Goal: Transaction & Acquisition: Purchase product/service

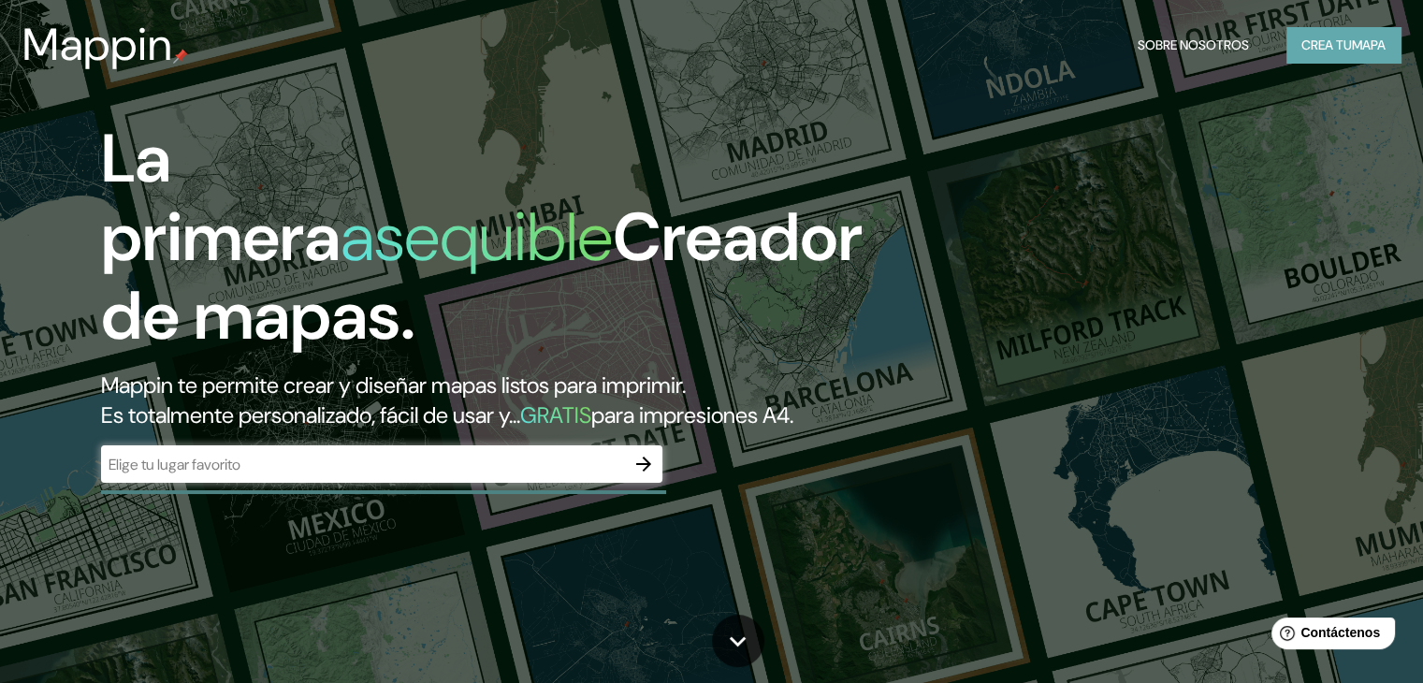
click at [1355, 38] on font "mapa" at bounding box center [1369, 44] width 34 height 17
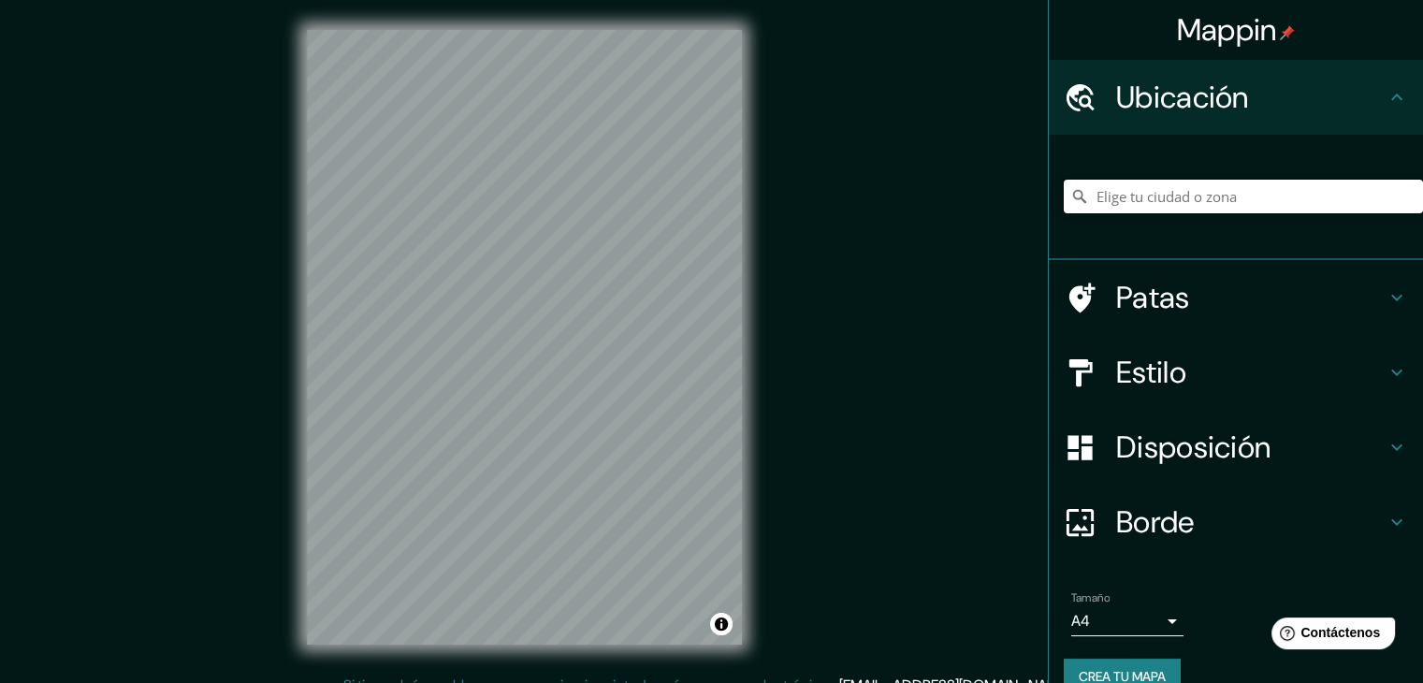
click at [1149, 200] on input "Elige tu ciudad o zona" at bounding box center [1243, 197] width 359 height 34
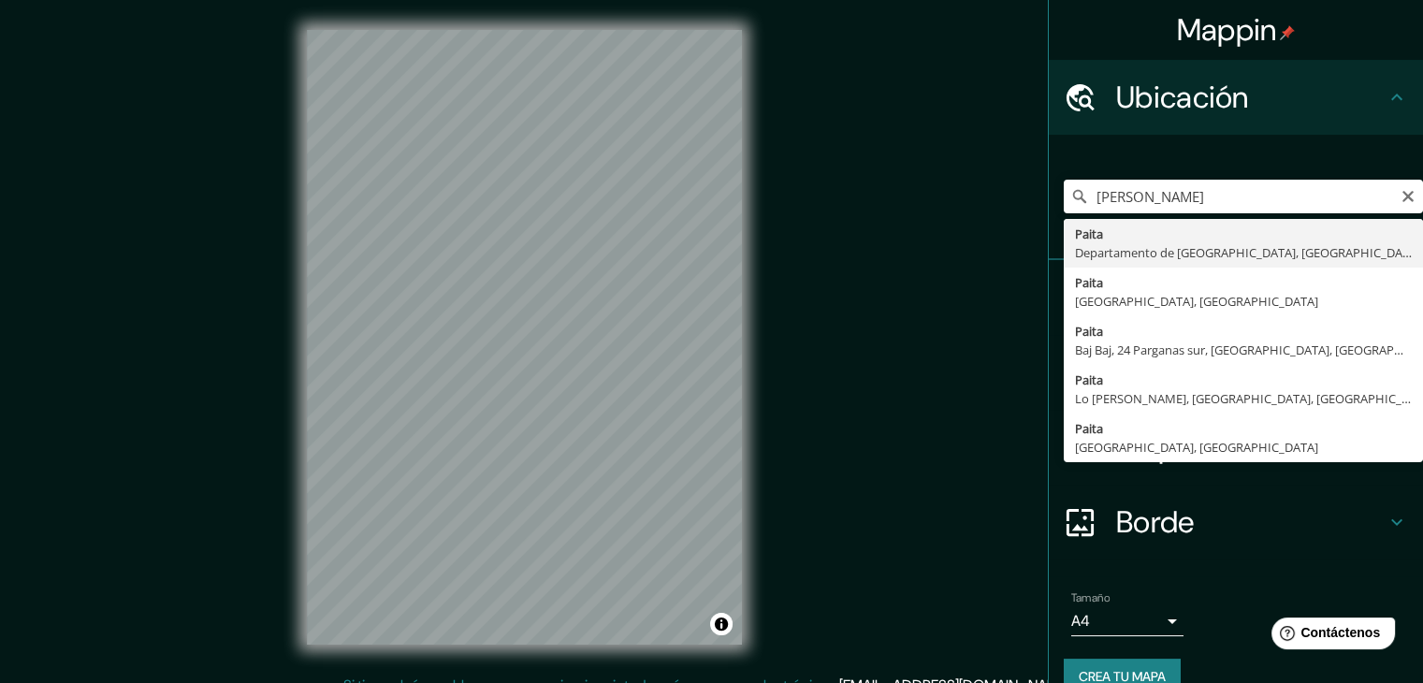
type input "Paita, [GEOGRAPHIC_DATA], [GEOGRAPHIC_DATA]"
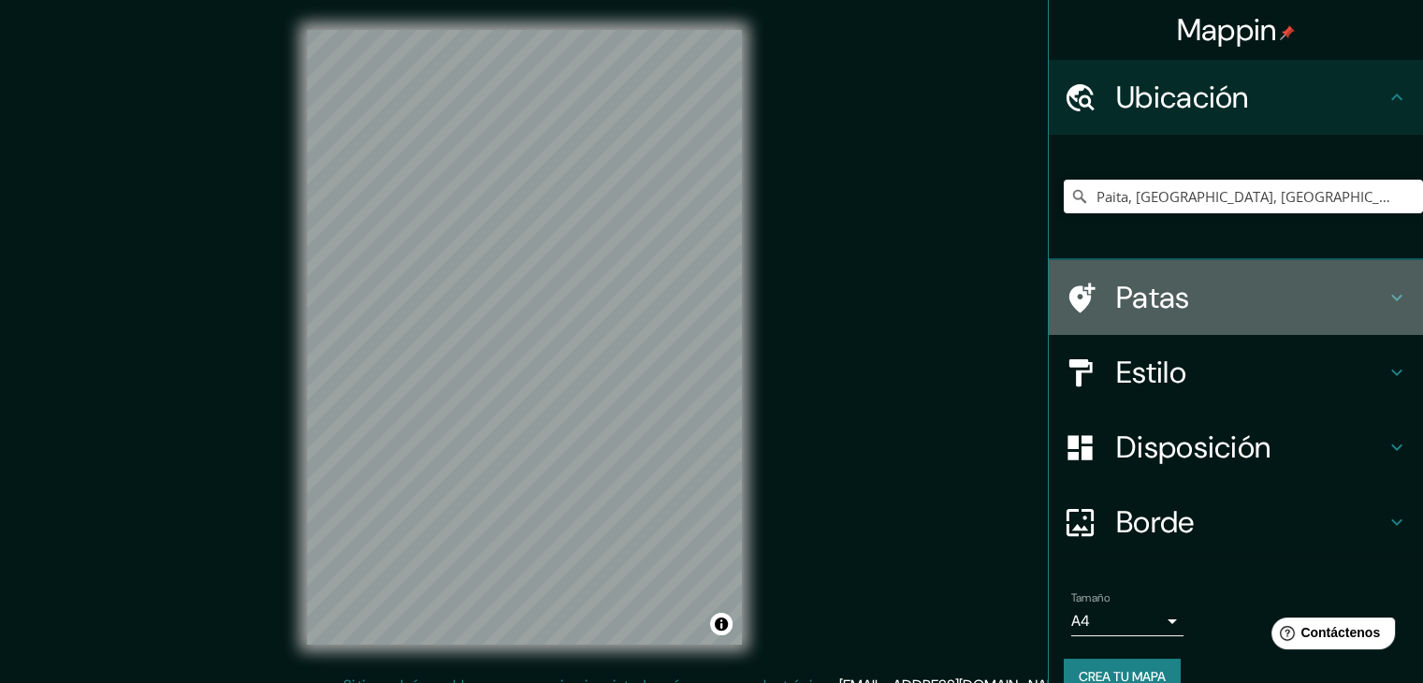
click at [1386, 300] on icon at bounding box center [1397, 297] width 22 height 22
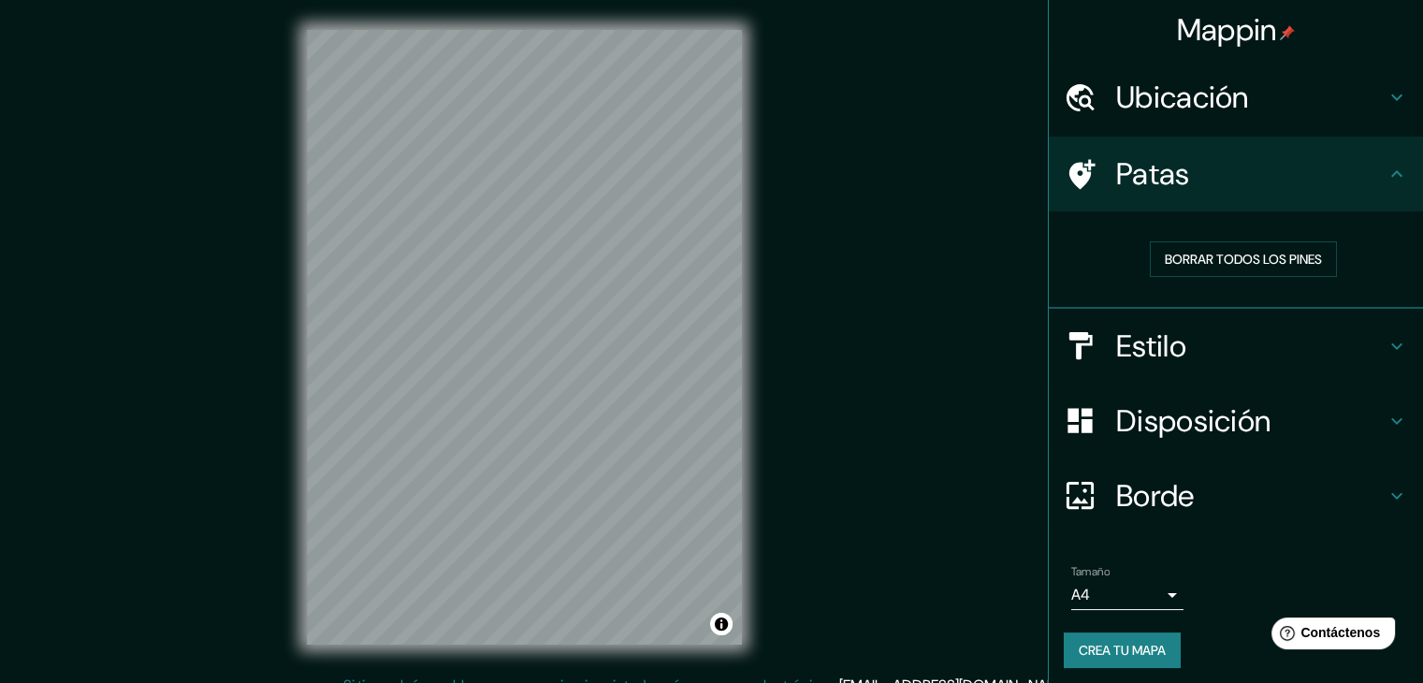
click at [1386, 341] on icon at bounding box center [1397, 346] width 22 height 22
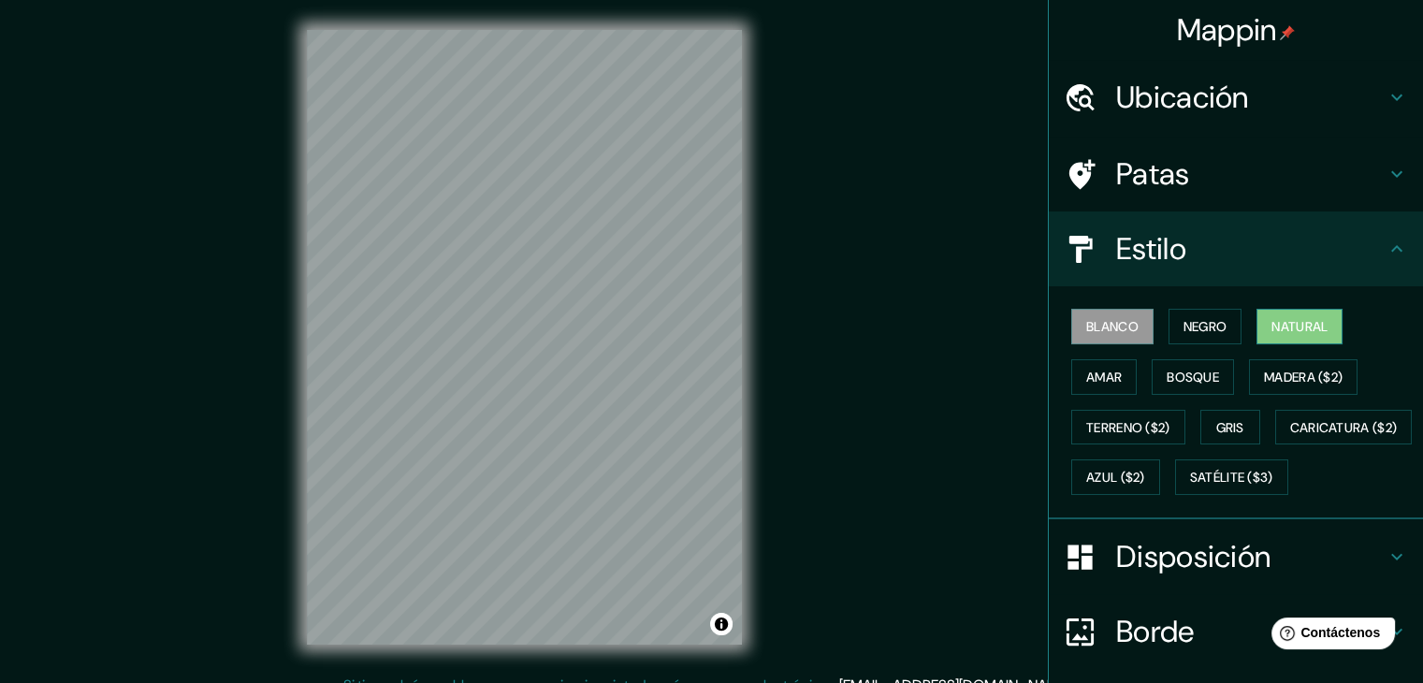
click at [1285, 322] on font "Natural" at bounding box center [1300, 326] width 56 height 17
click at [1100, 380] on font "Amar" at bounding box center [1105, 377] width 36 height 17
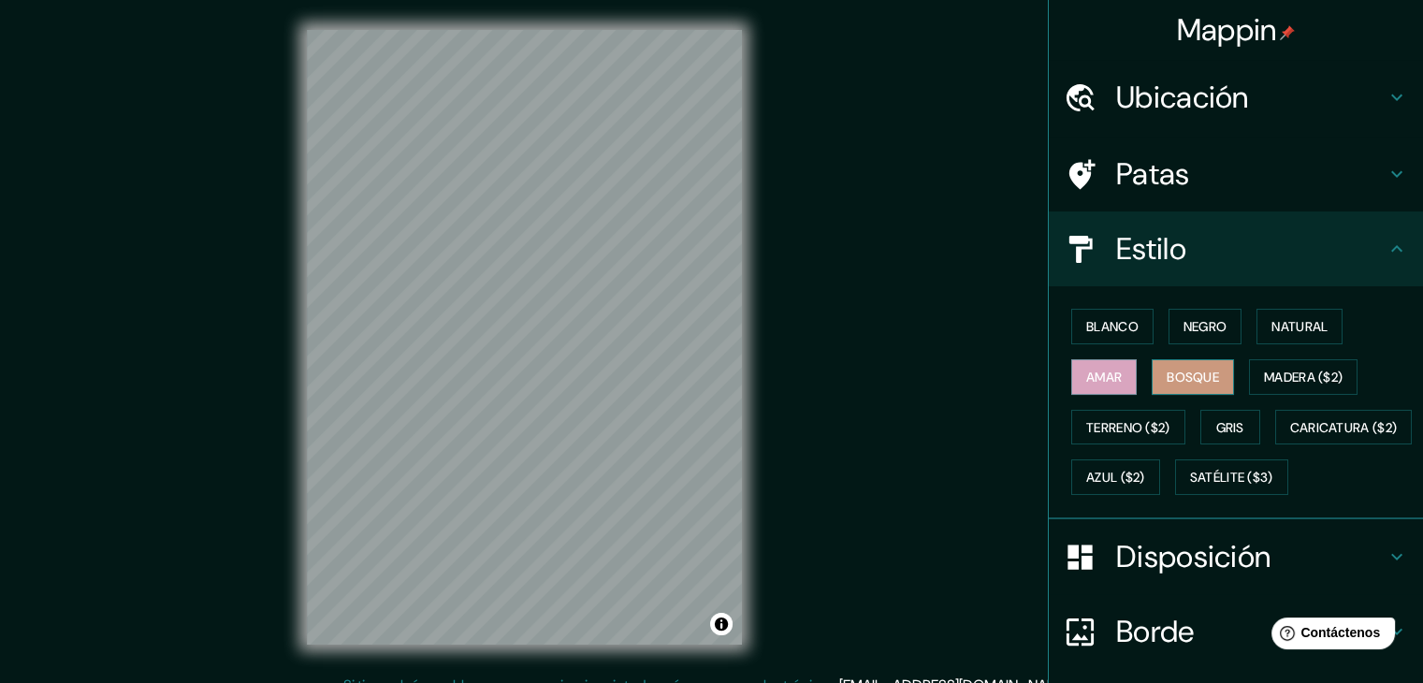
click at [1204, 381] on font "Bosque" at bounding box center [1193, 377] width 52 height 17
click at [1311, 380] on font "Madera ($2)" at bounding box center [1303, 377] width 79 height 17
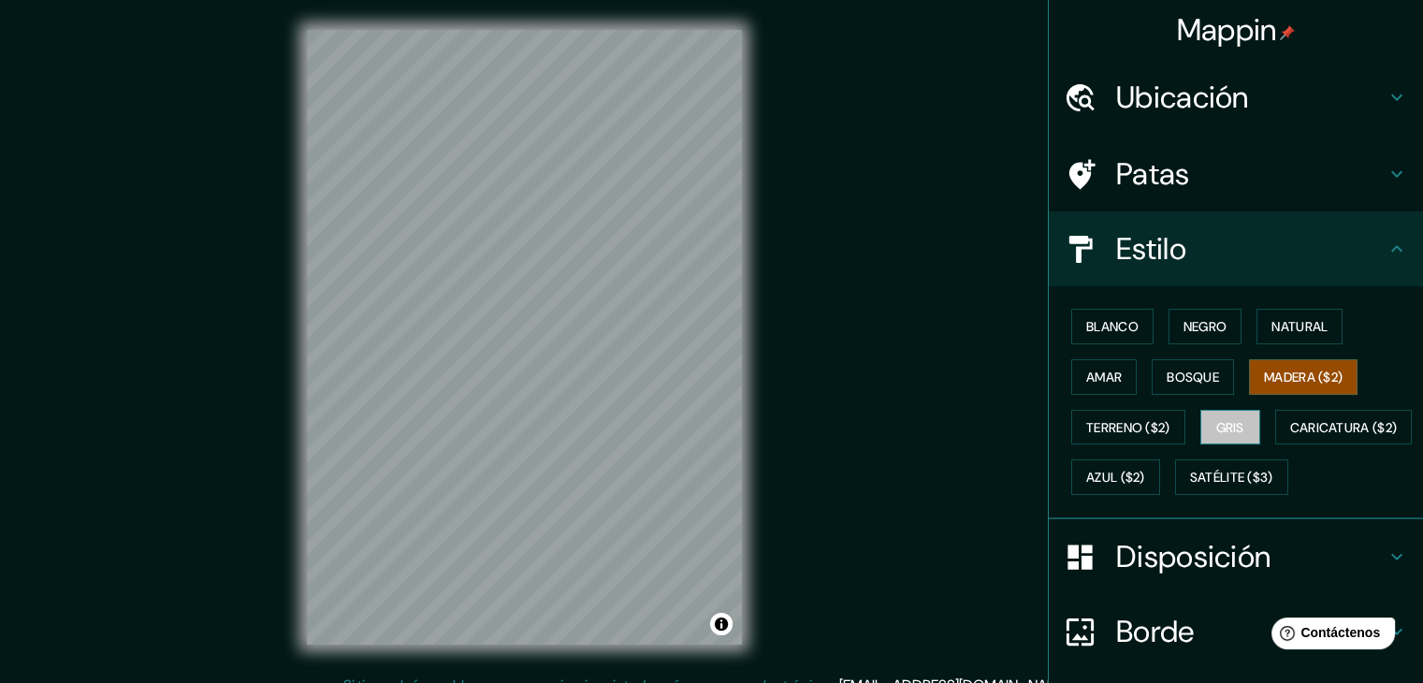
click at [1217, 427] on font "Gris" at bounding box center [1231, 427] width 28 height 17
click at [1175, 423] on button "Terreno ($2)" at bounding box center [1129, 428] width 114 height 36
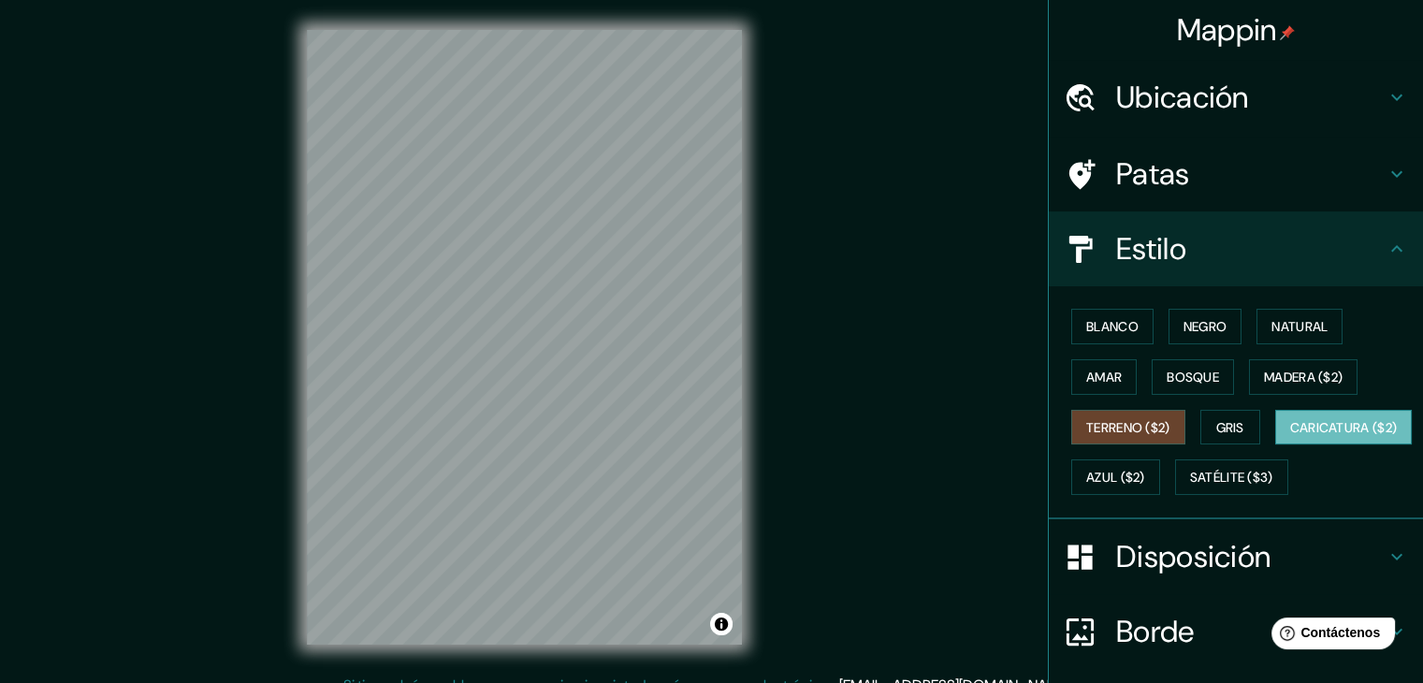
click at [1291, 436] on font "Caricatura ($2)" at bounding box center [1345, 427] width 108 height 17
click at [1108, 500] on div "Blanco Negro Natural Amar Bosque Madera ($2) Terreno ($2) Gris Caricatura ($2) …" at bounding box center [1243, 401] width 359 height 201
click at [1190, 489] on font "Satélite ($3)" at bounding box center [1231, 477] width 83 height 24
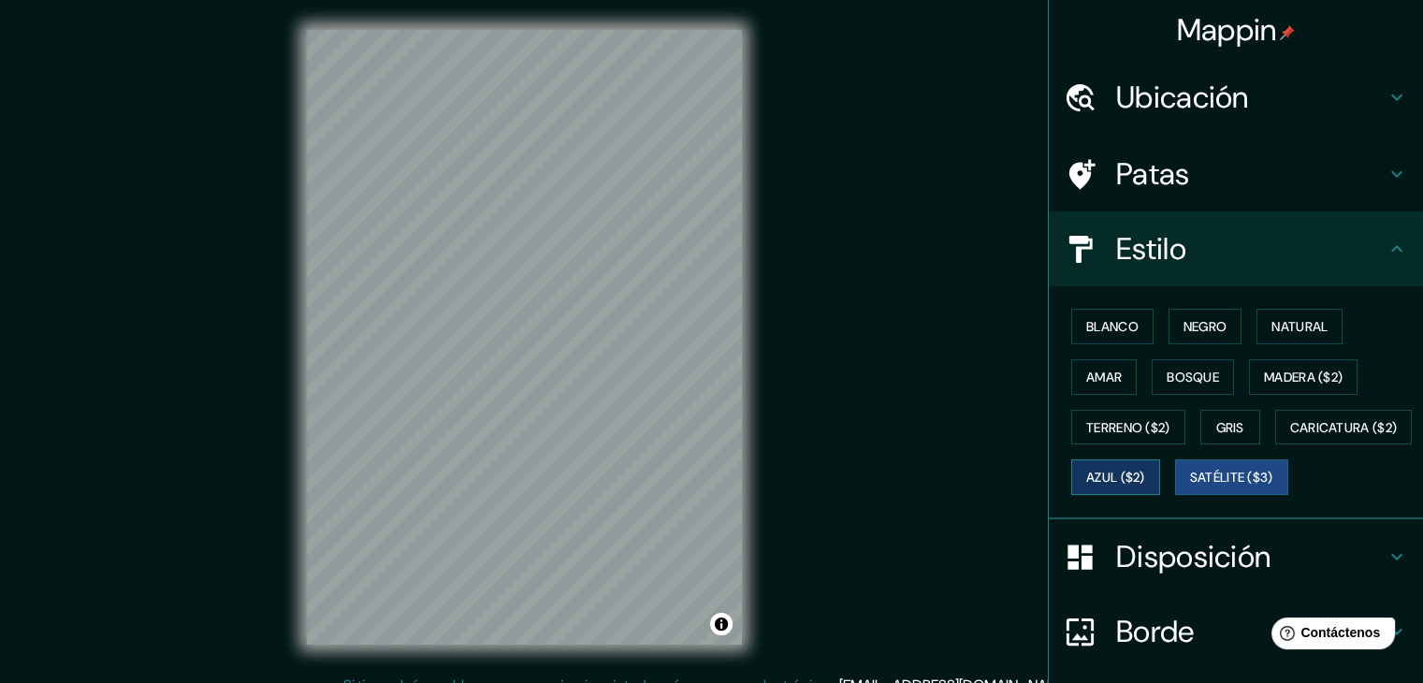
click at [1145, 476] on font "Azul ($2)" at bounding box center [1116, 478] width 59 height 17
click at [1190, 375] on font "Bosque" at bounding box center [1193, 377] width 52 height 17
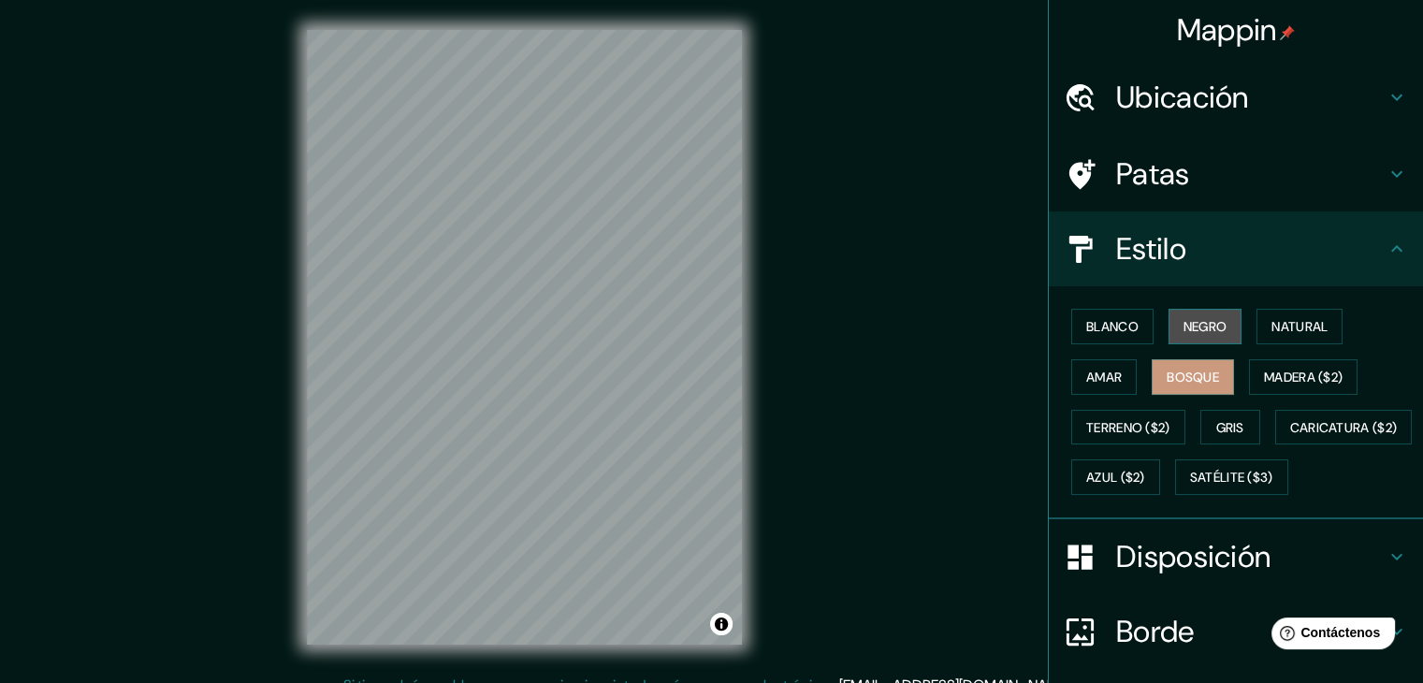
click at [1190, 336] on font "Negro" at bounding box center [1206, 326] width 44 height 24
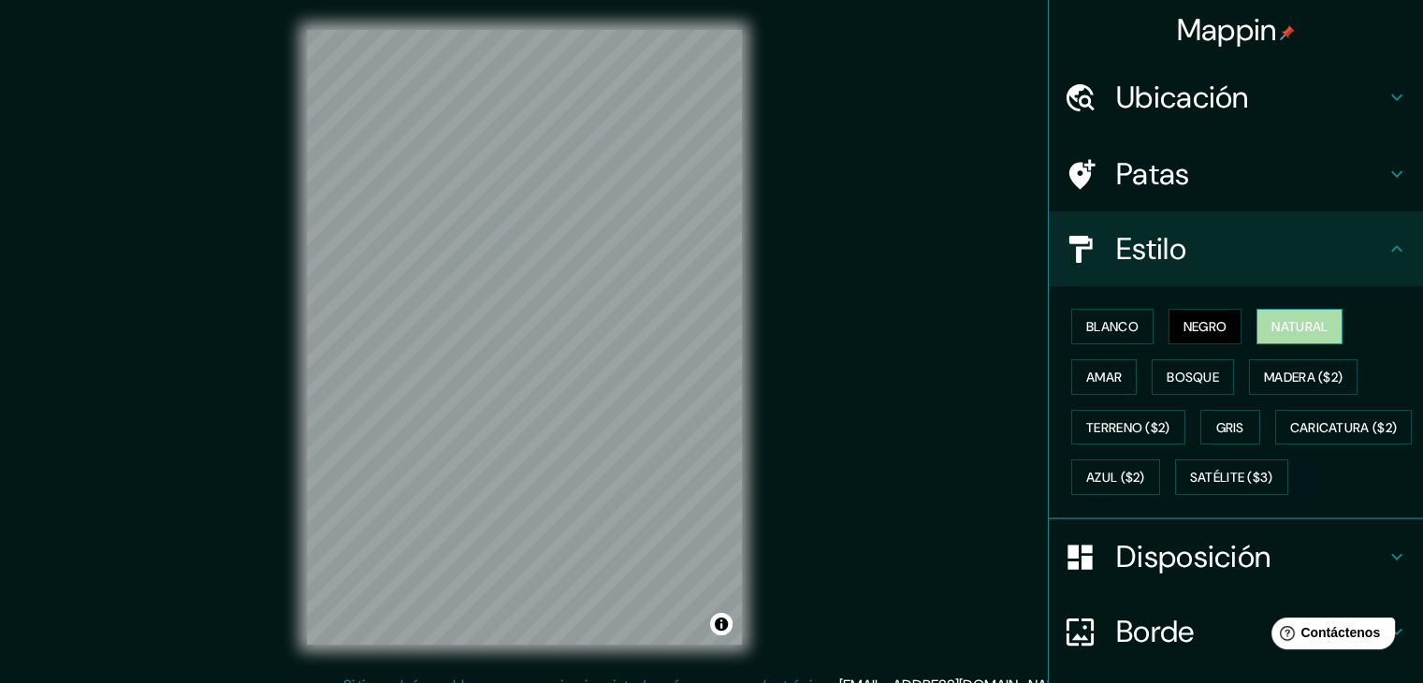
click at [1283, 321] on font "Natural" at bounding box center [1300, 326] width 56 height 17
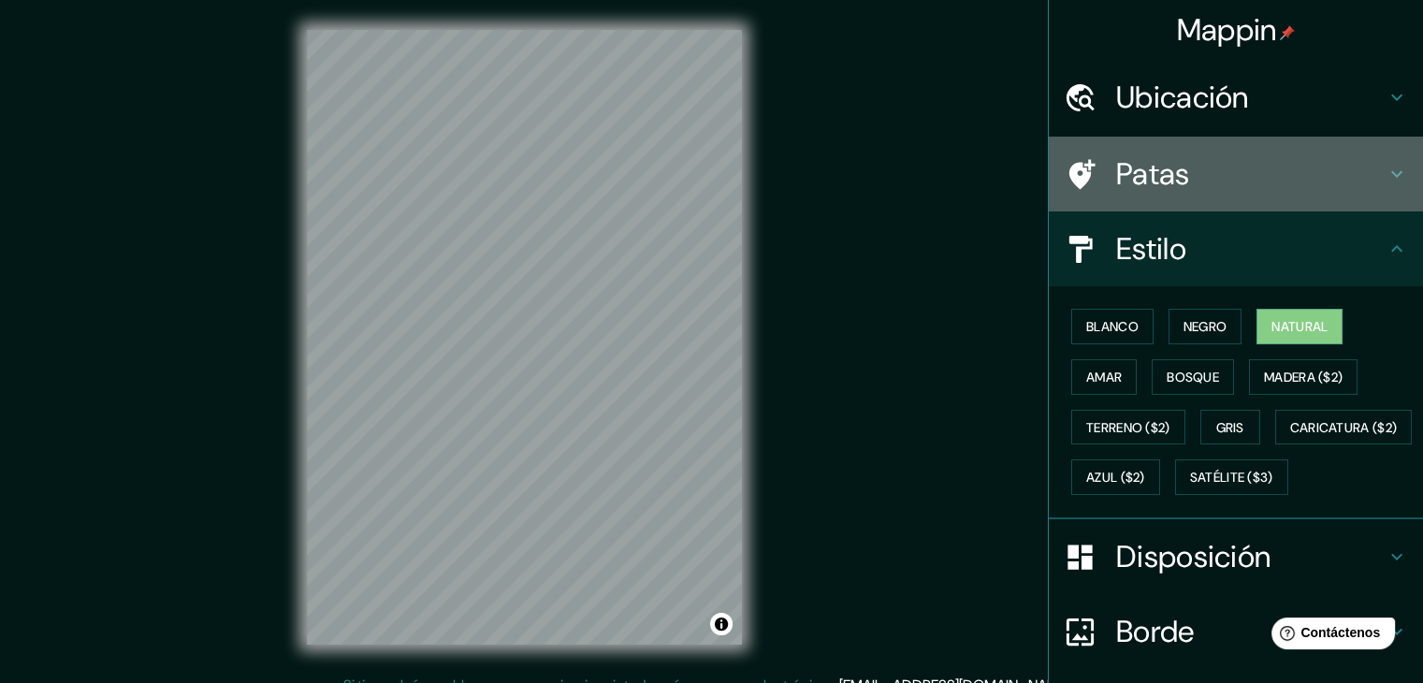
click at [1222, 177] on h4 "Patas" at bounding box center [1251, 173] width 270 height 37
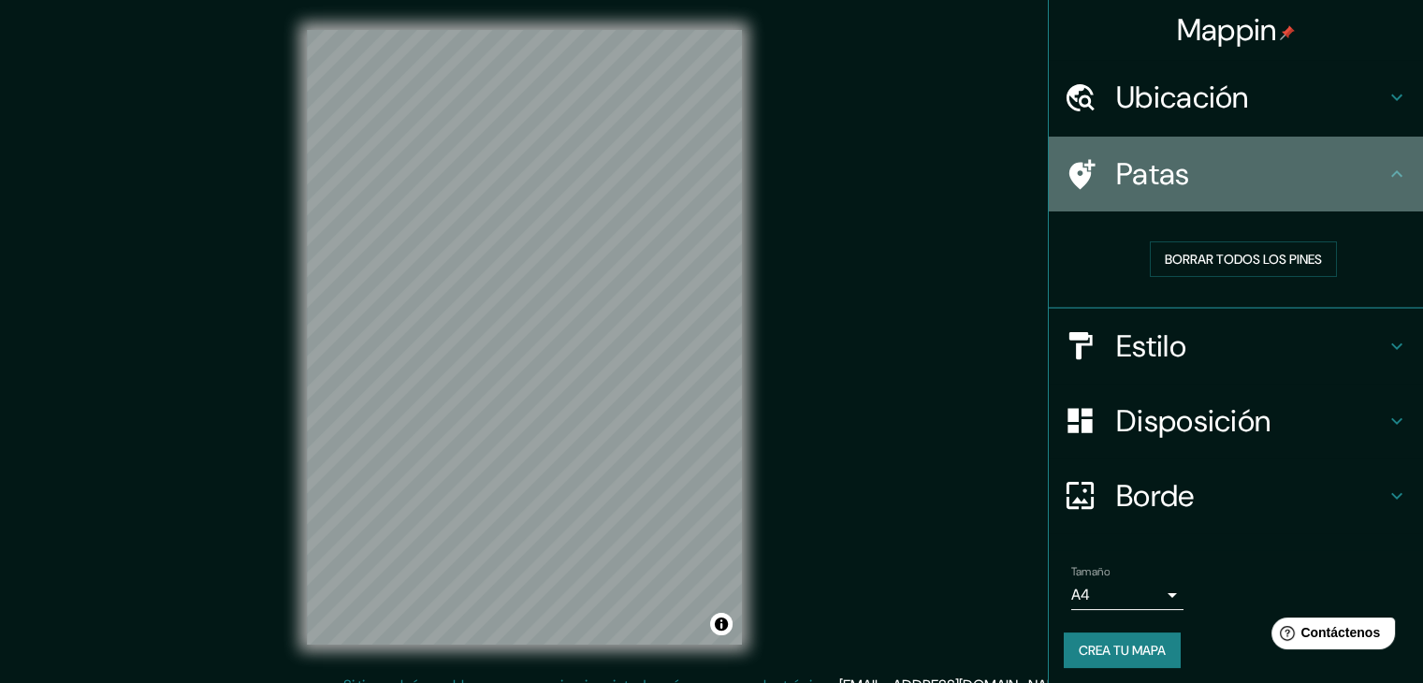
click at [1222, 177] on h4 "Patas" at bounding box center [1251, 173] width 270 height 37
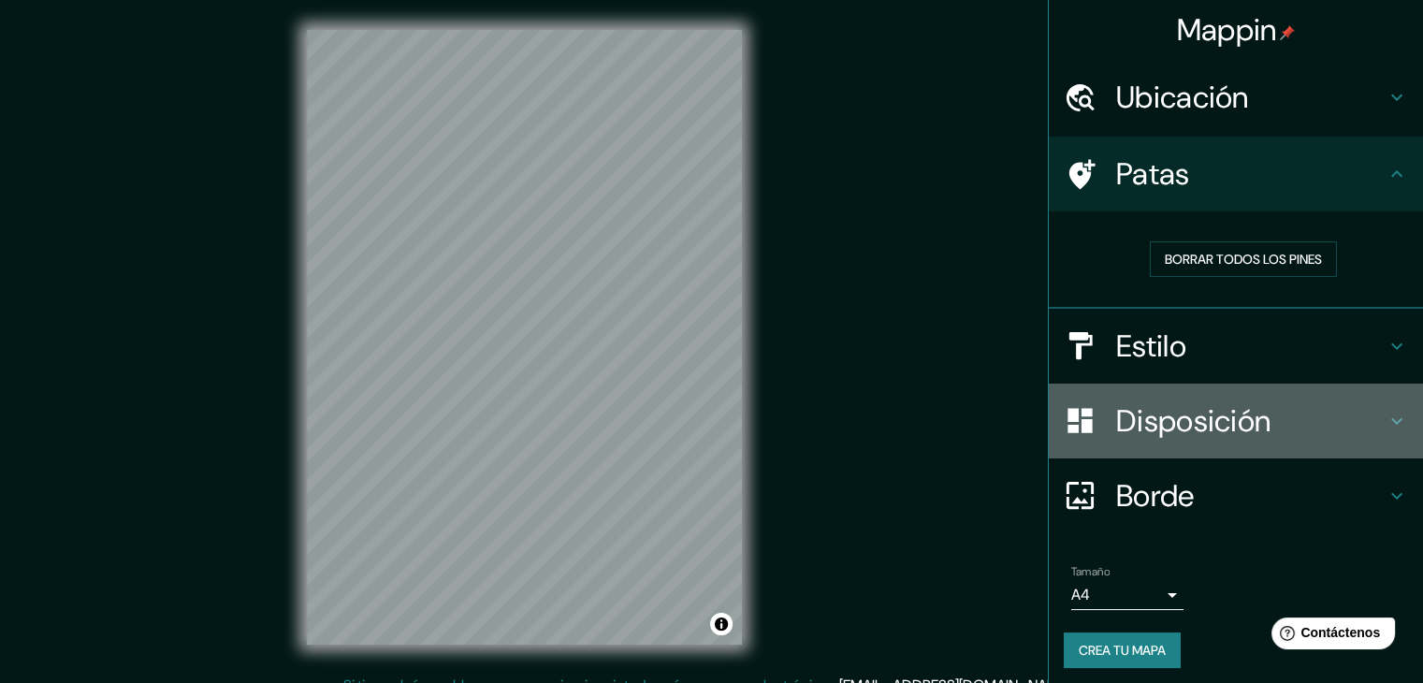
click at [1232, 426] on font "Disposición" at bounding box center [1193, 420] width 154 height 39
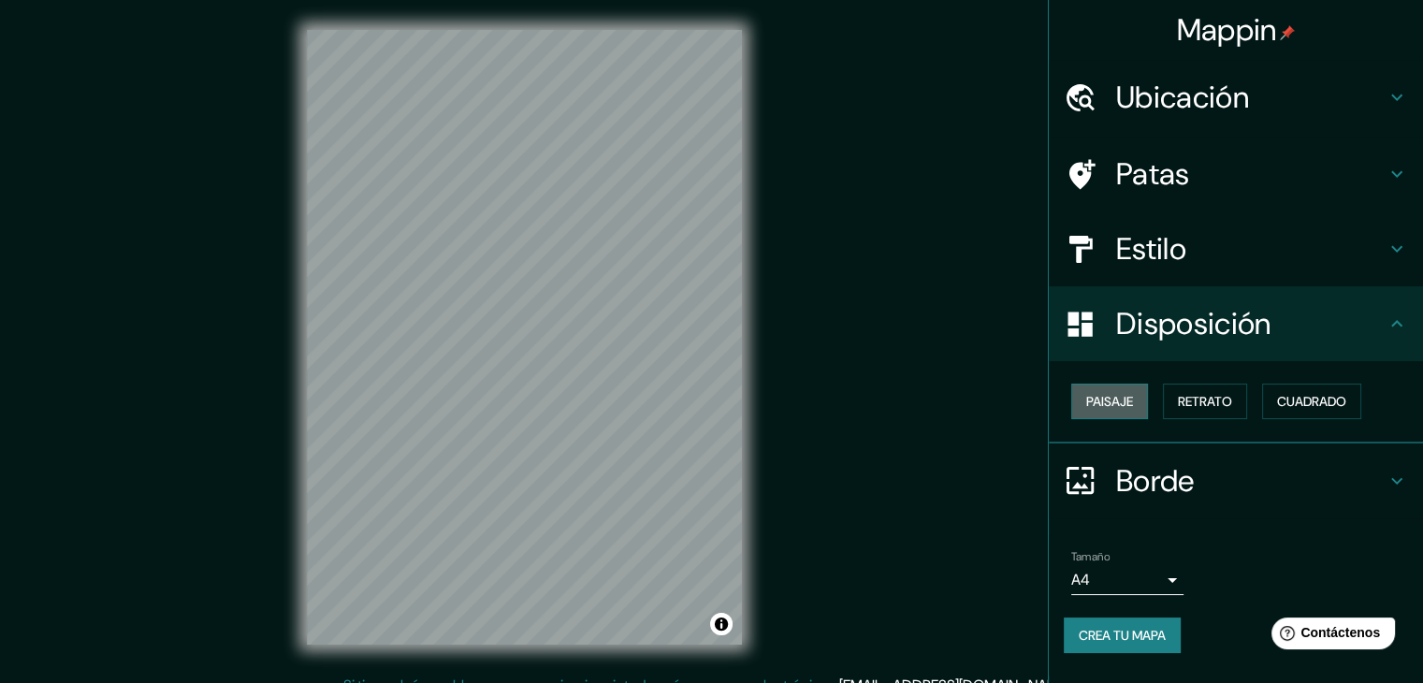
click at [1109, 398] on font "Paisaje" at bounding box center [1110, 401] width 47 height 17
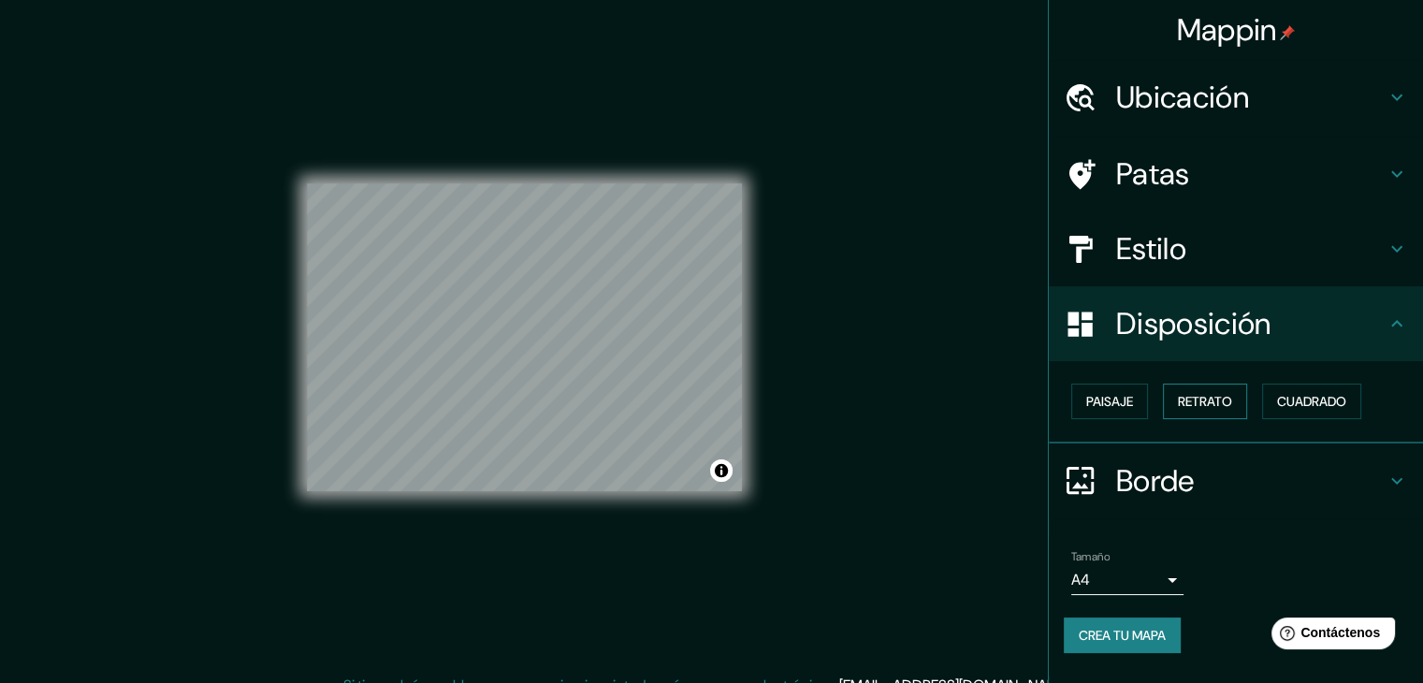
click at [1205, 405] on font "Retrato" at bounding box center [1205, 401] width 54 height 17
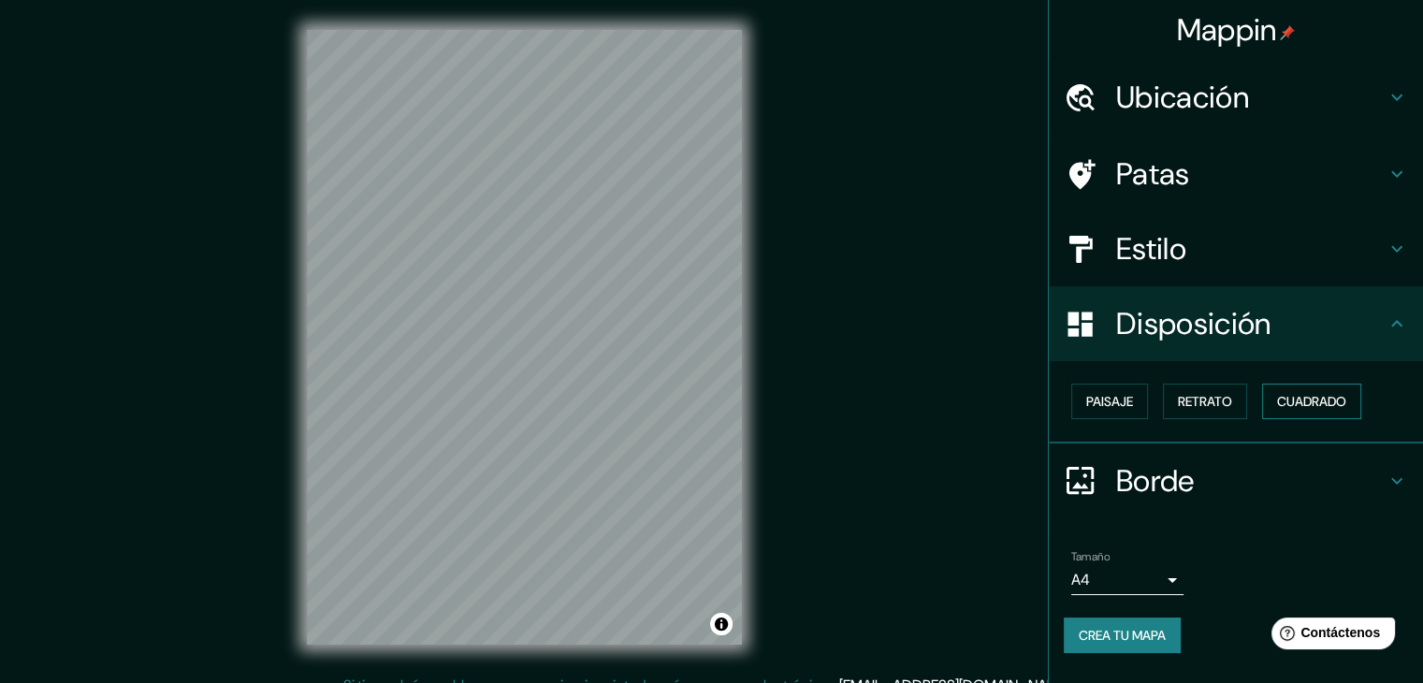
click at [1334, 404] on font "Cuadrado" at bounding box center [1311, 401] width 69 height 17
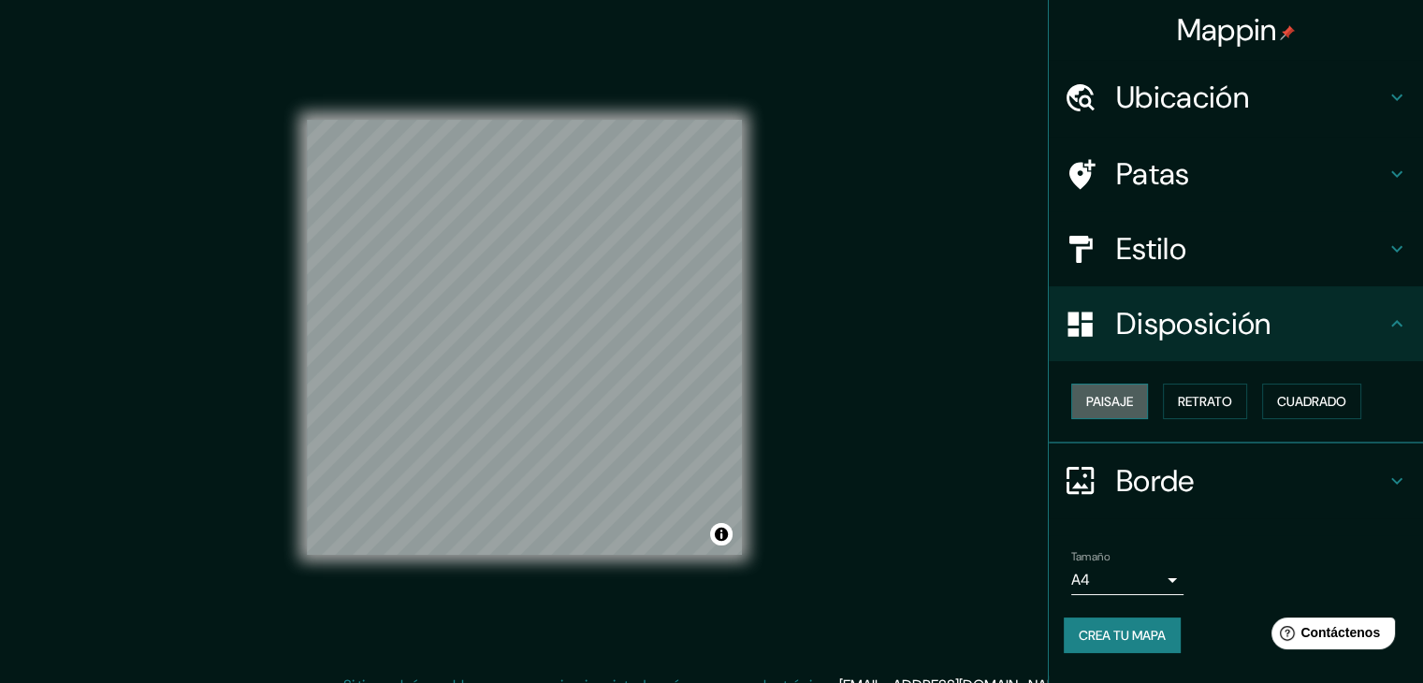
click at [1102, 397] on font "Paisaje" at bounding box center [1110, 401] width 47 height 17
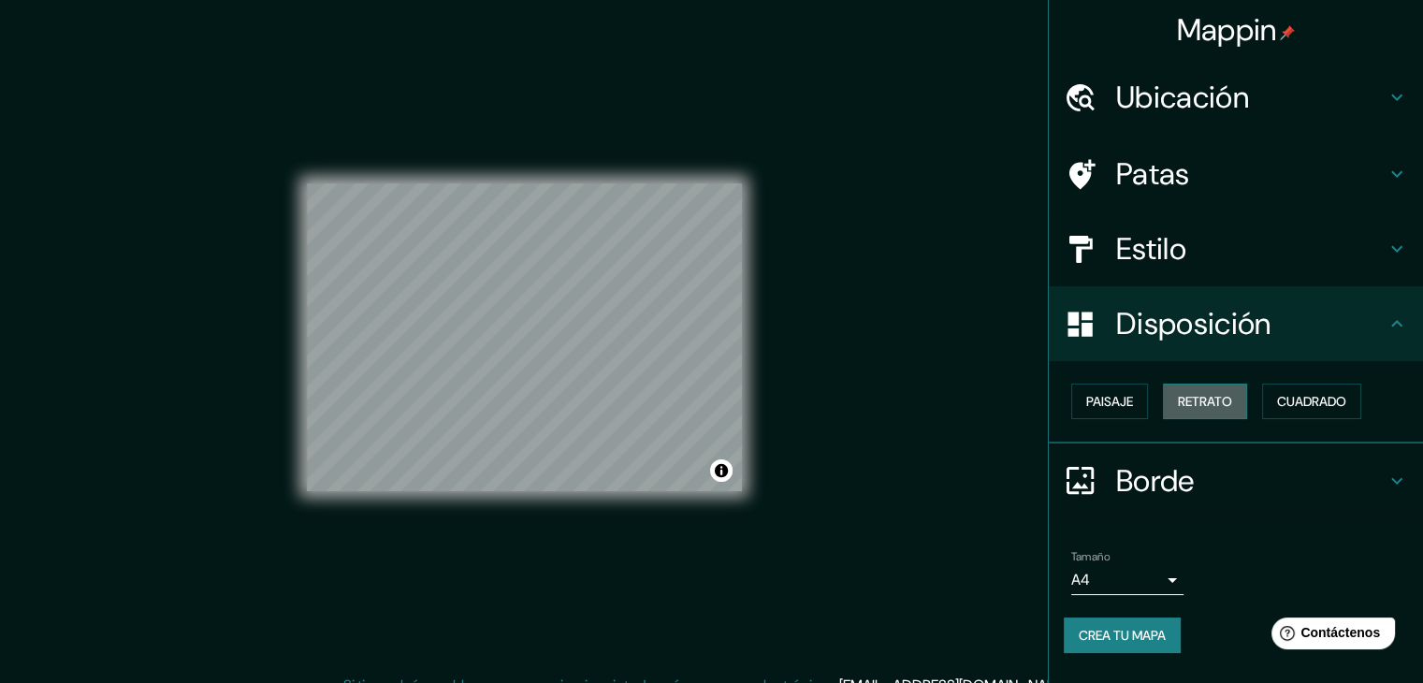
click at [1213, 414] on button "Retrato" at bounding box center [1205, 402] width 84 height 36
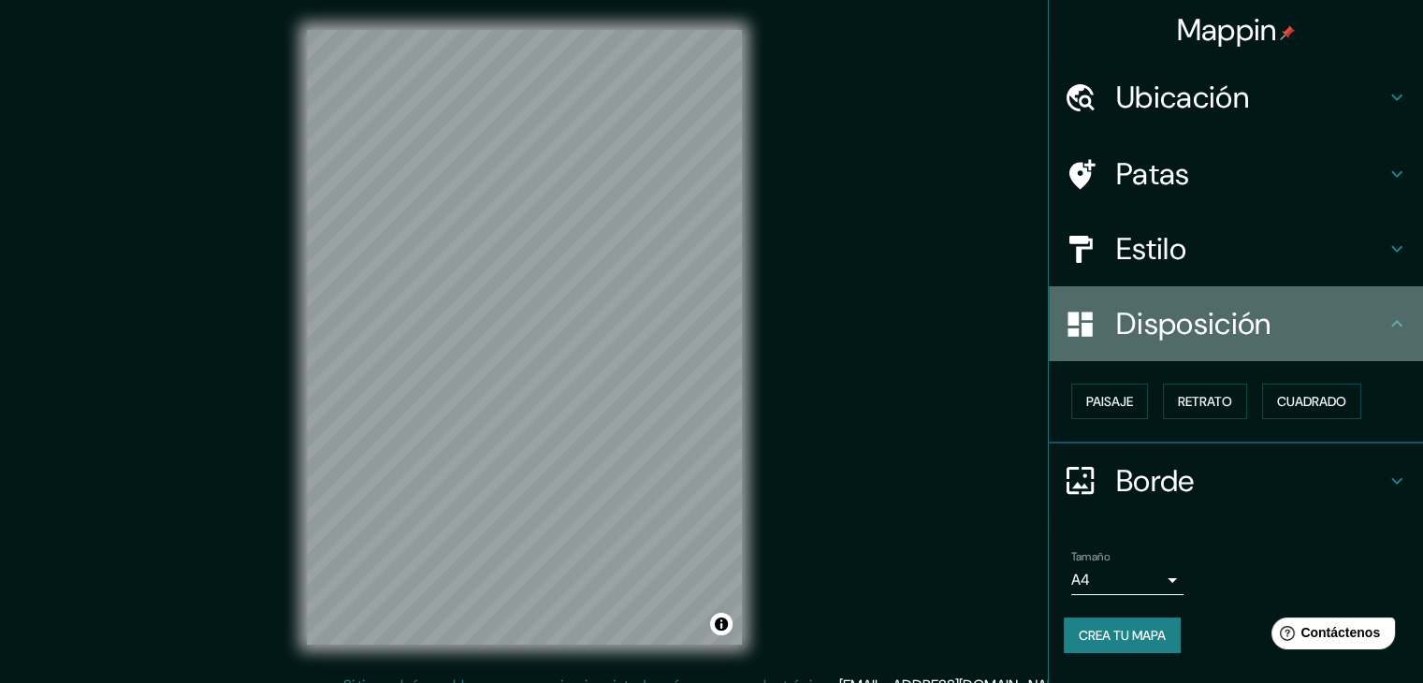
click at [1227, 343] on div "Disposición" at bounding box center [1236, 323] width 374 height 75
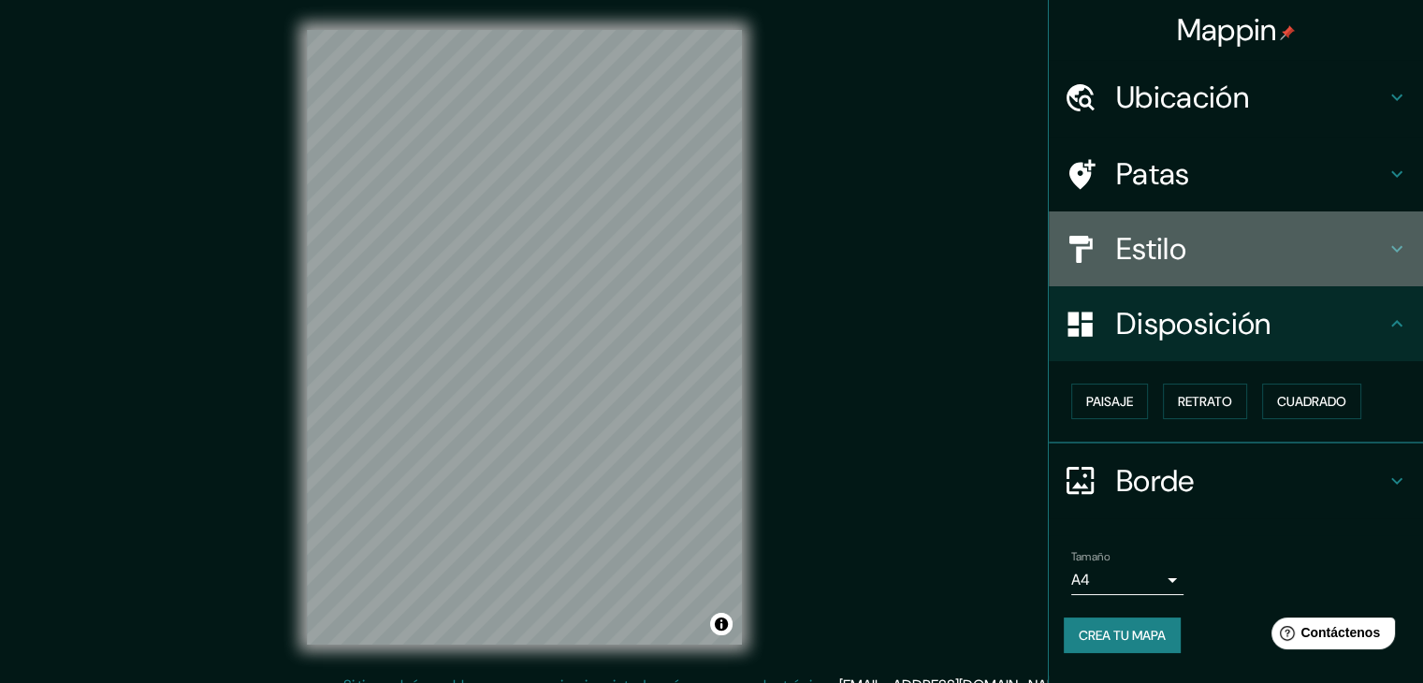
click at [1223, 268] on div "Estilo" at bounding box center [1236, 249] width 374 height 75
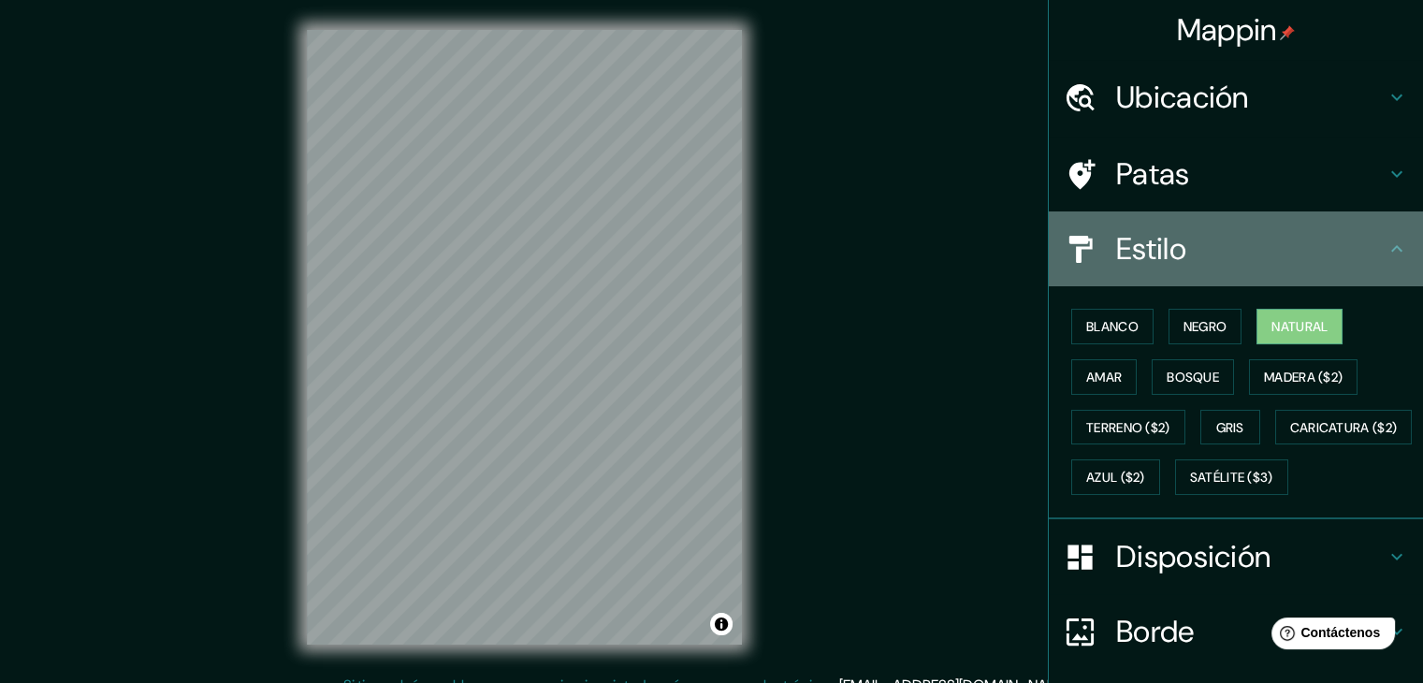
click at [1223, 268] on div "Estilo" at bounding box center [1236, 249] width 374 height 75
click at [1386, 254] on icon at bounding box center [1397, 249] width 22 height 22
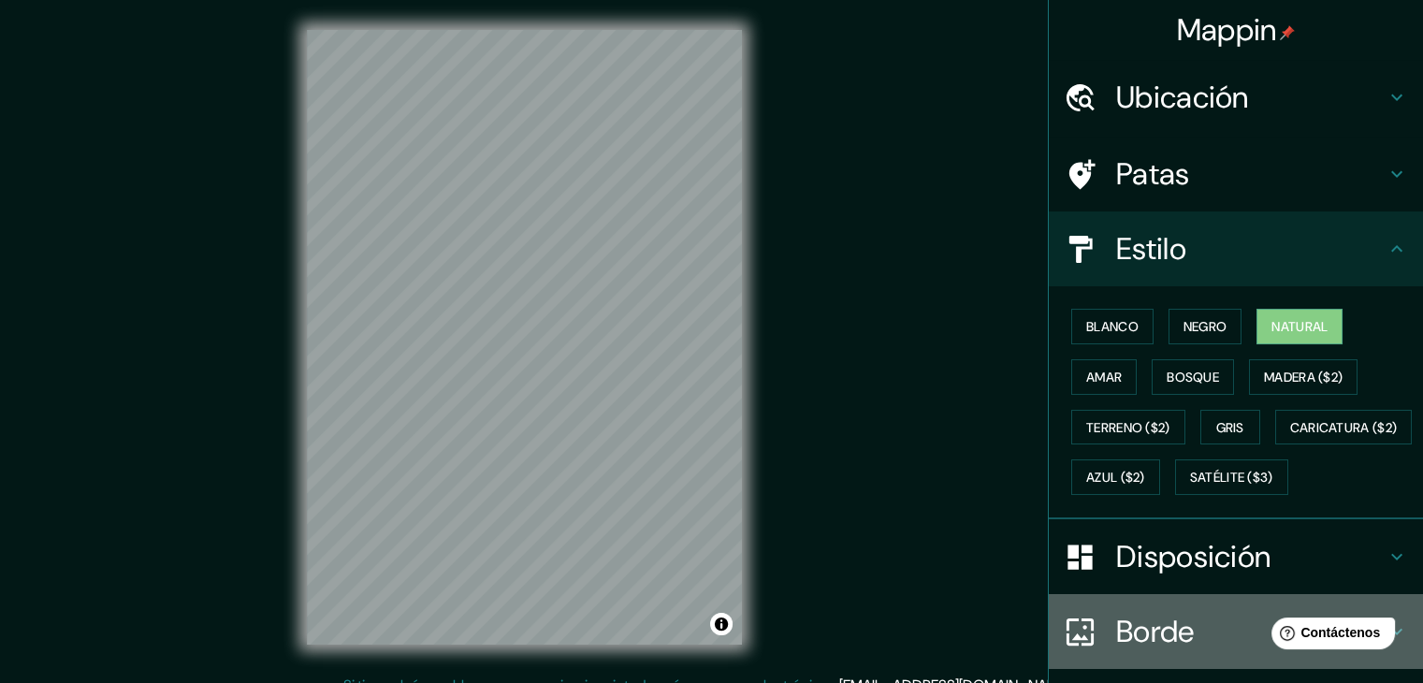
click at [1153, 651] on font "Borde" at bounding box center [1155, 631] width 79 height 39
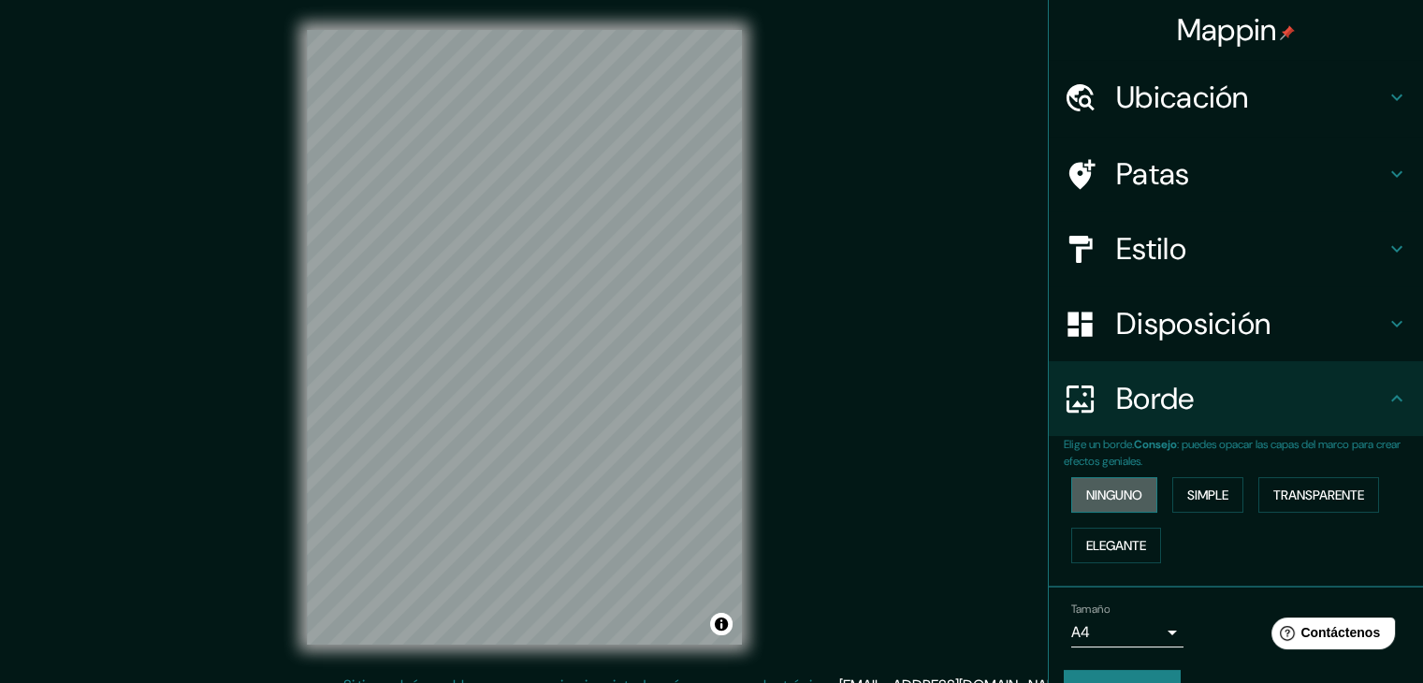
click at [1107, 501] on font "Ninguno" at bounding box center [1115, 495] width 56 height 17
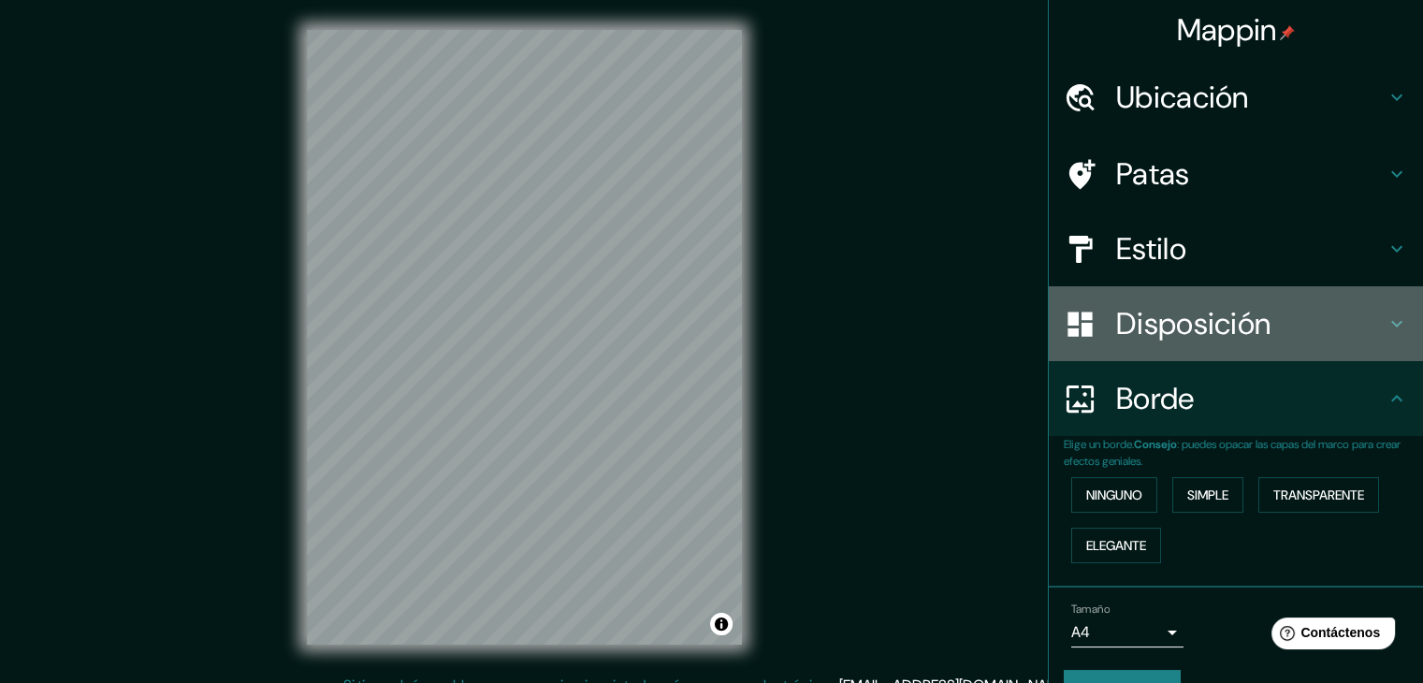
click at [1133, 349] on div "Disposición" at bounding box center [1236, 323] width 374 height 75
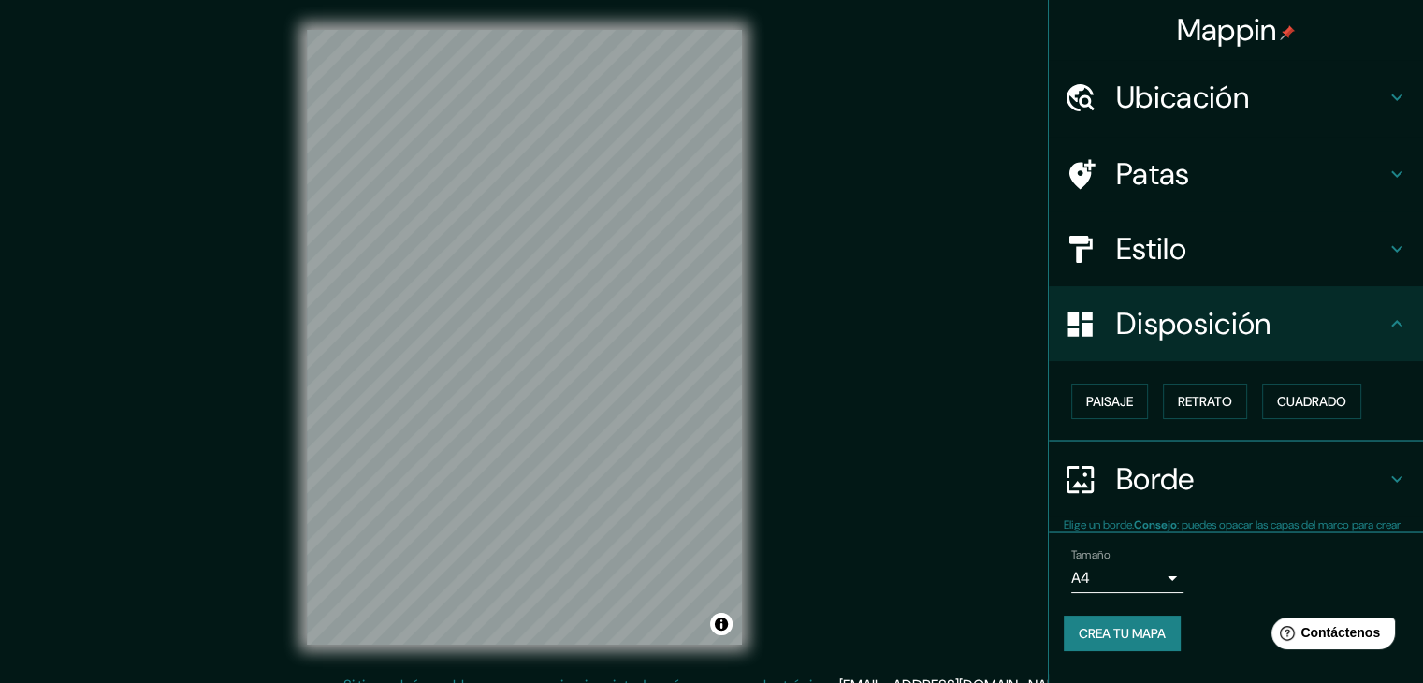
click at [1124, 244] on font "Estilo" at bounding box center [1151, 248] width 70 height 39
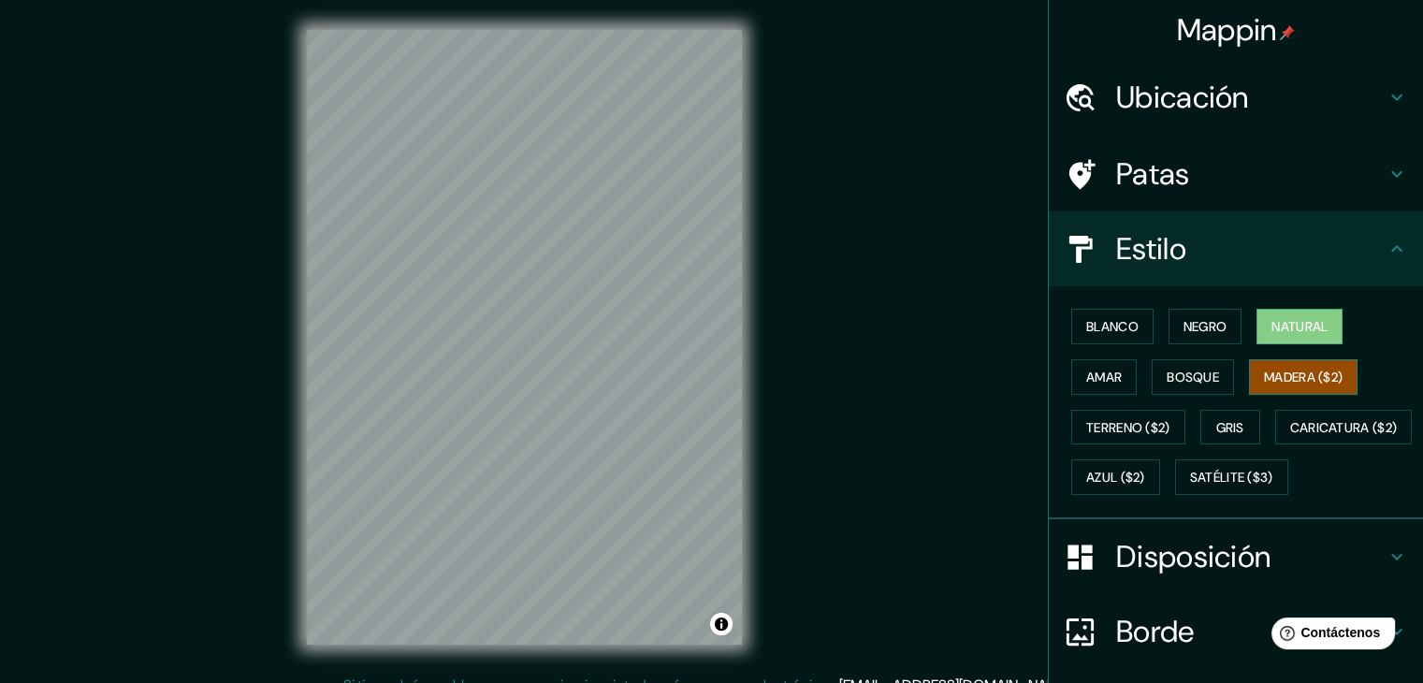
click at [1310, 375] on font "Madera ($2)" at bounding box center [1303, 377] width 79 height 17
click at [1145, 476] on font "Azul ($2)" at bounding box center [1116, 478] width 59 height 17
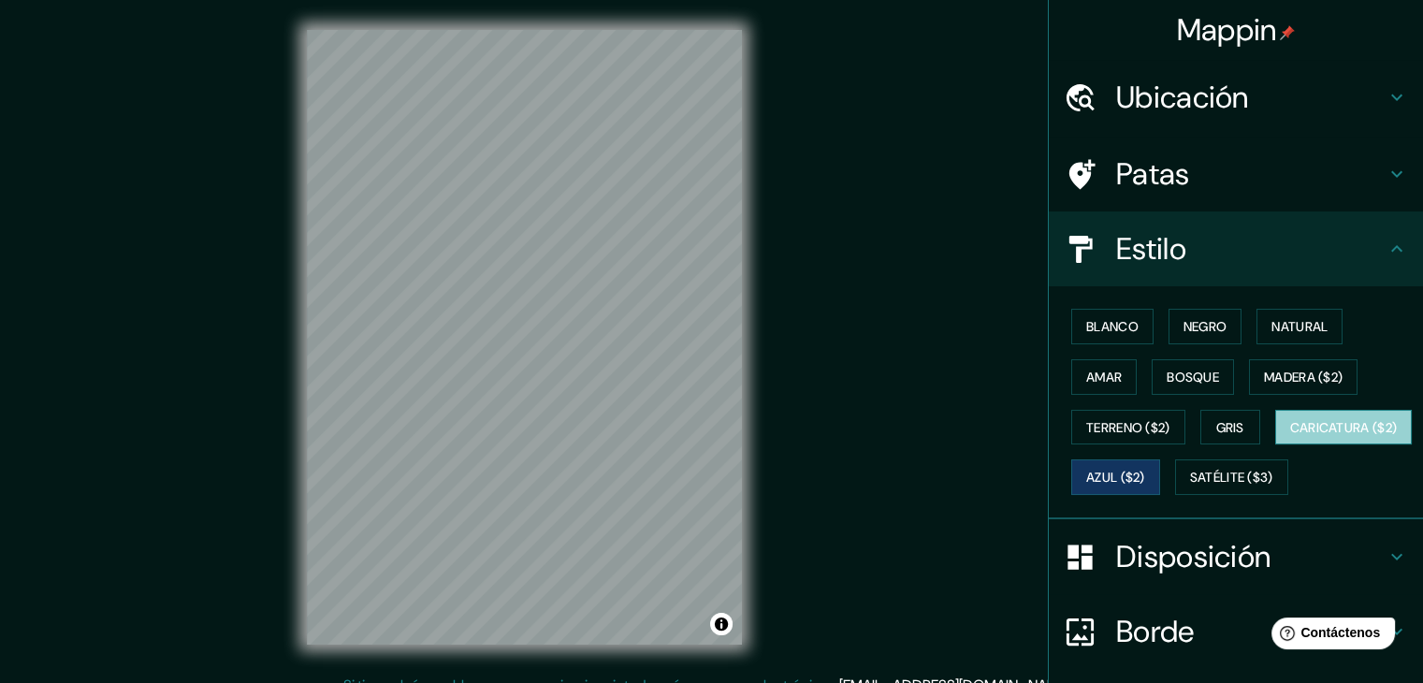
click at [1291, 436] on font "Caricatura ($2)" at bounding box center [1345, 427] width 108 height 17
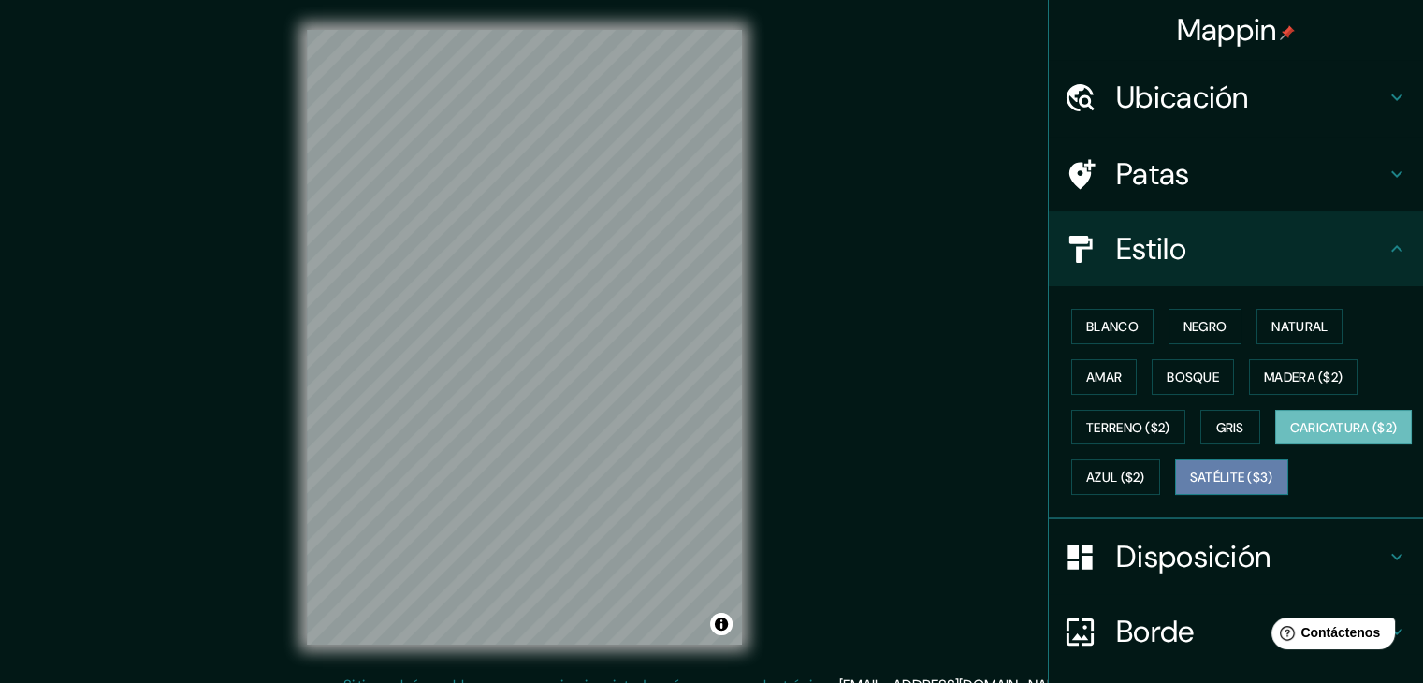
click at [1190, 487] on font "Satélite ($3)" at bounding box center [1231, 478] width 83 height 17
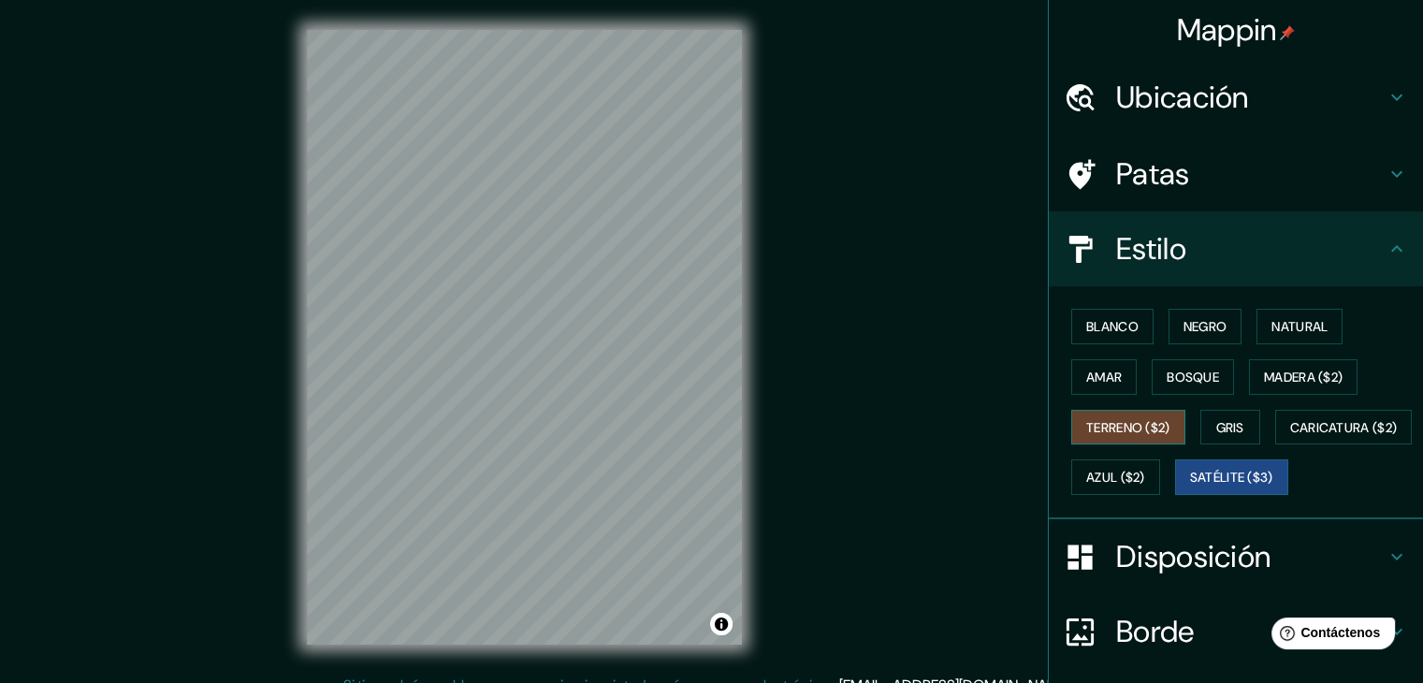
click at [1105, 424] on font "Terreno ($2)" at bounding box center [1129, 427] width 84 height 17
click at [1226, 439] on button "Gris" at bounding box center [1231, 428] width 60 height 36
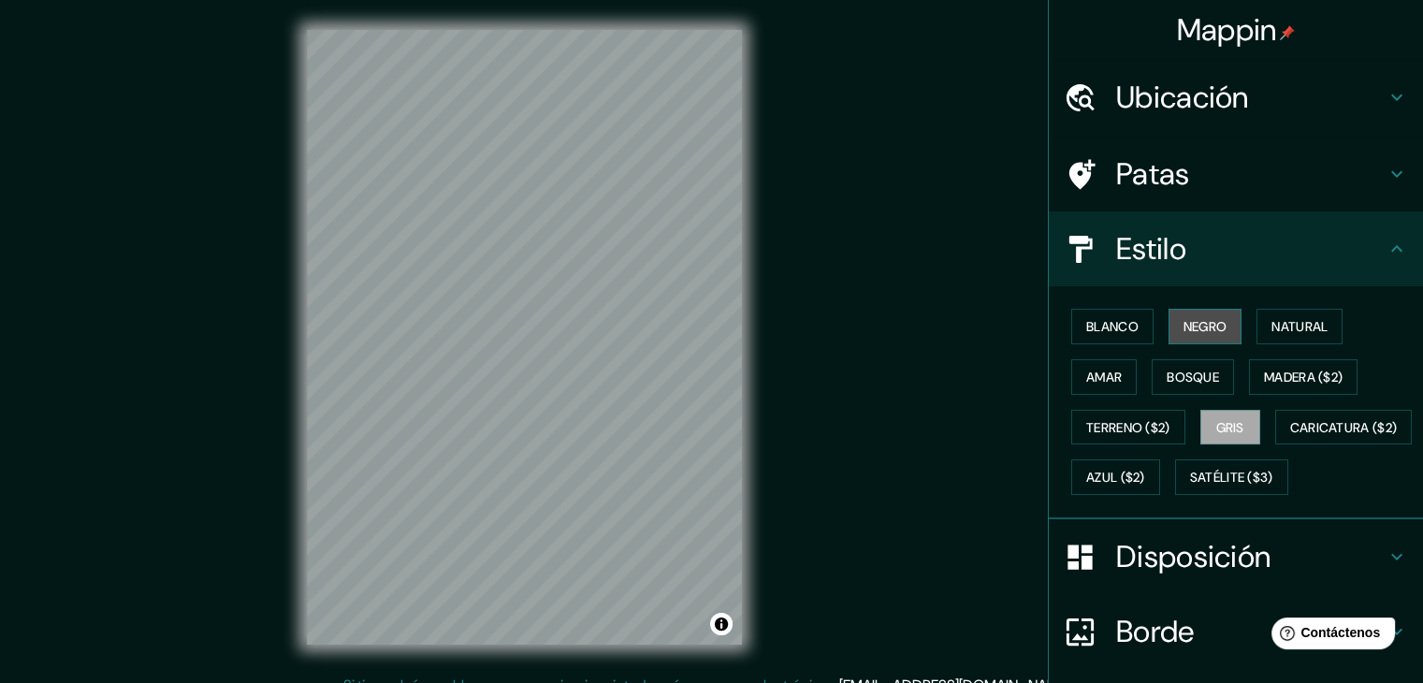
click at [1184, 318] on font "Negro" at bounding box center [1206, 326] width 44 height 17
click at [1138, 323] on button "Blanco" at bounding box center [1113, 327] width 82 height 36
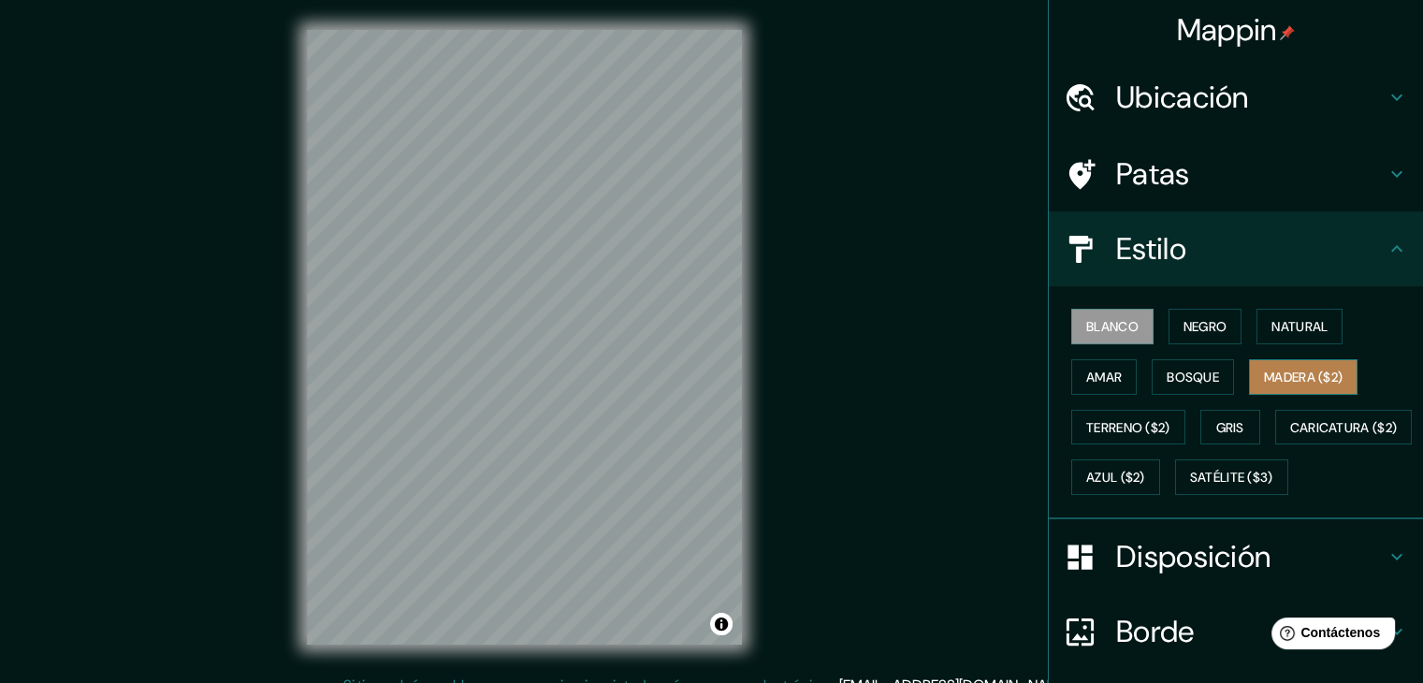
click at [1314, 384] on font "Madera ($2)" at bounding box center [1303, 377] width 79 height 24
